Goal: Navigation & Orientation: Go to known website

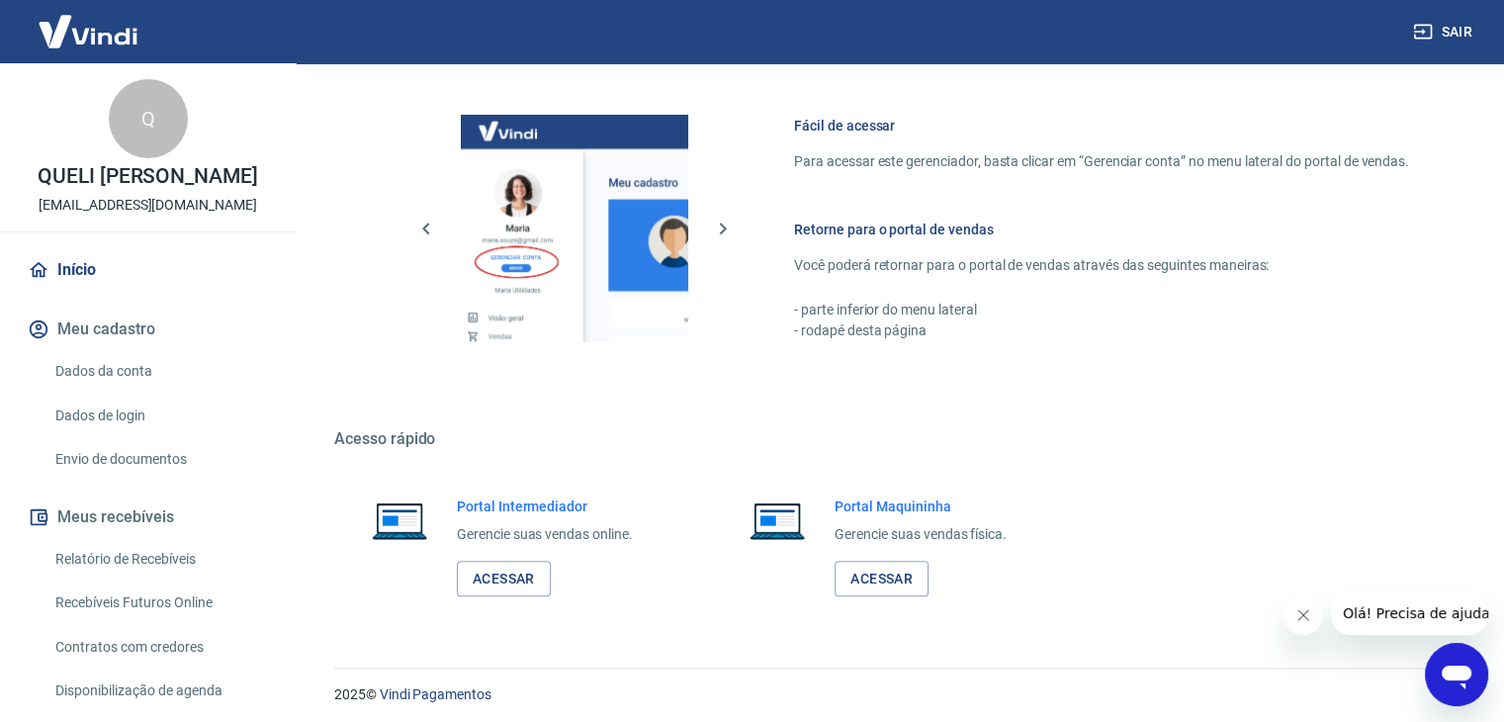
scroll to position [1290, 0]
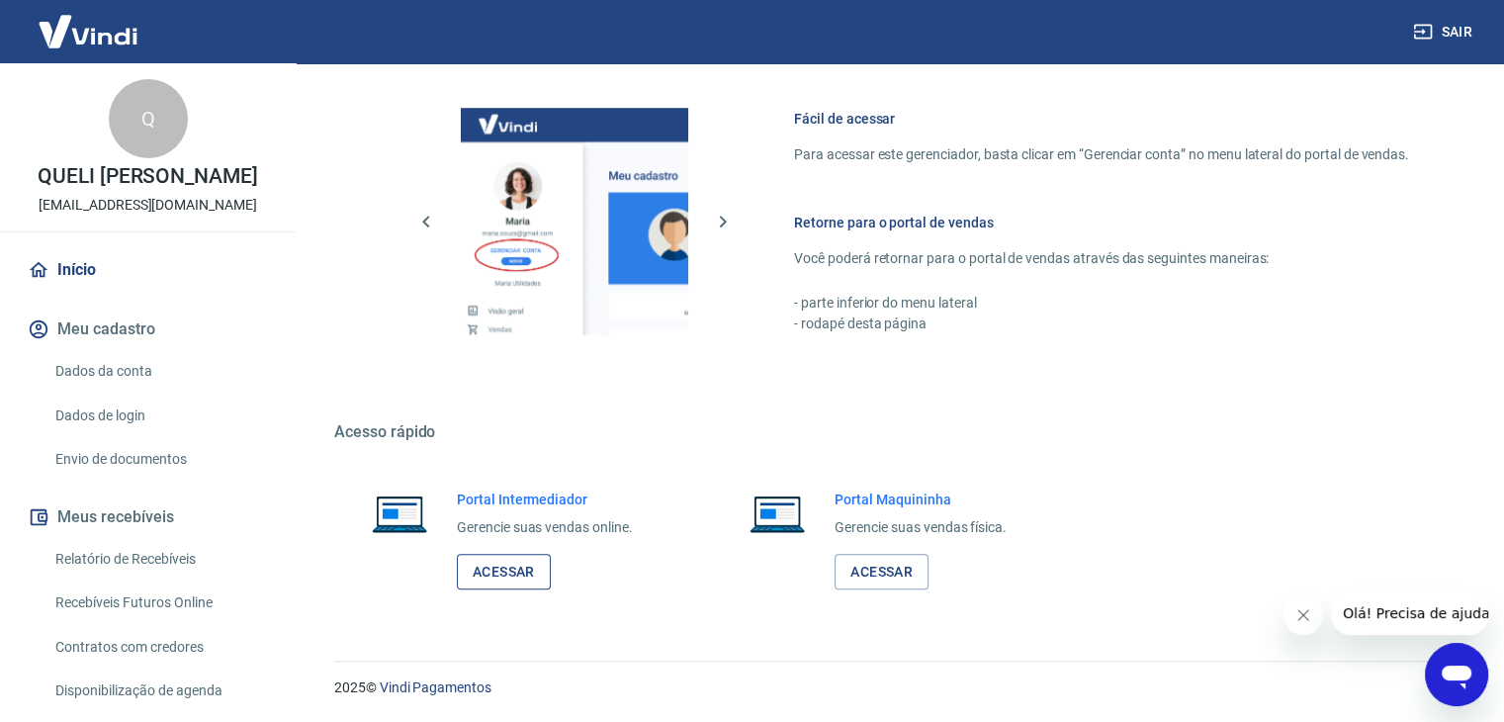
click at [491, 572] on link "Acessar" at bounding box center [504, 572] width 94 height 37
